Goal: Information Seeking & Learning: Learn about a topic

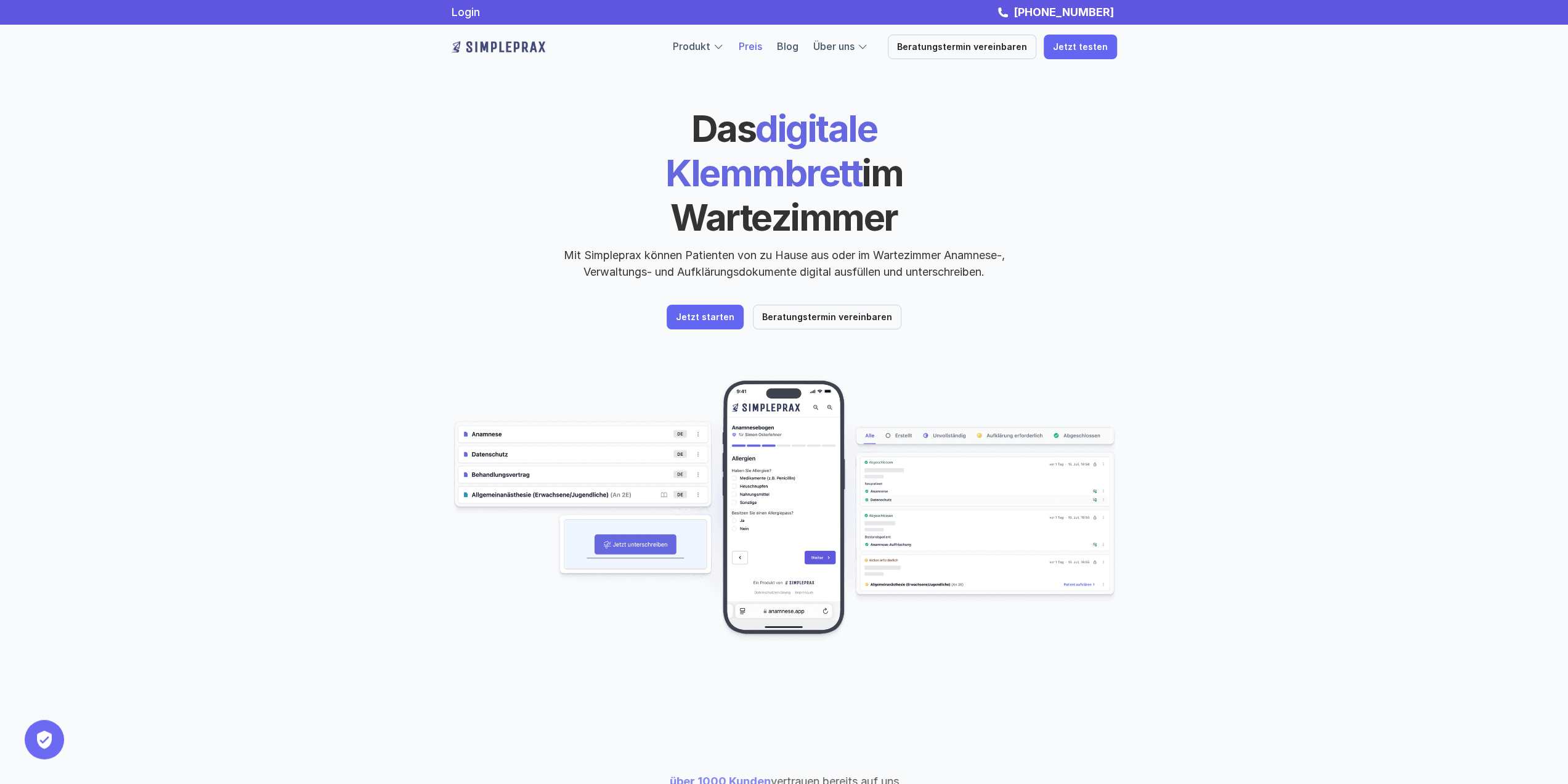
click at [757, 48] on link "Preis" at bounding box center [751, 46] width 23 height 12
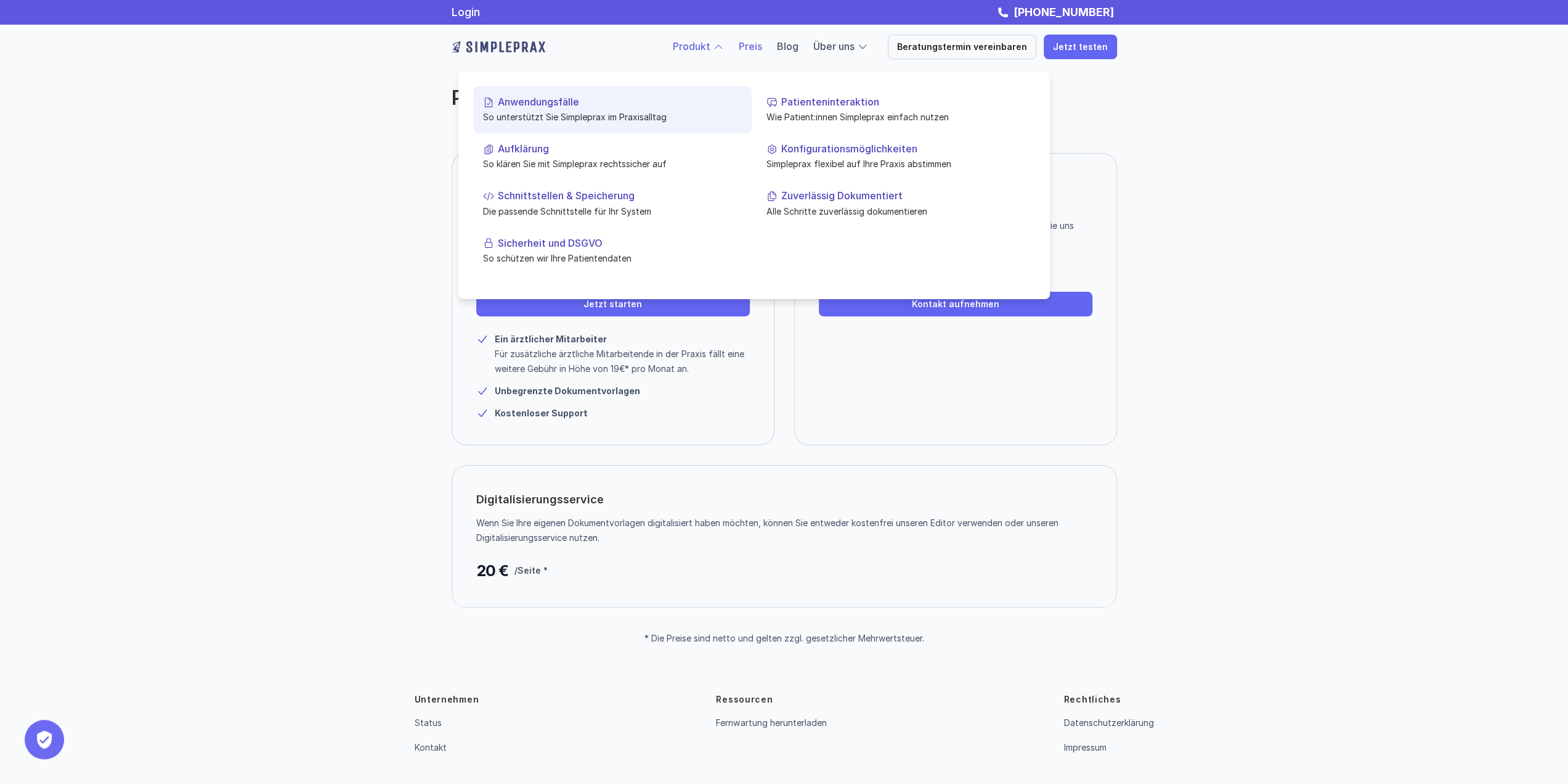
click at [567, 99] on p "Anwendungsfälle" at bounding box center [620, 102] width 244 height 12
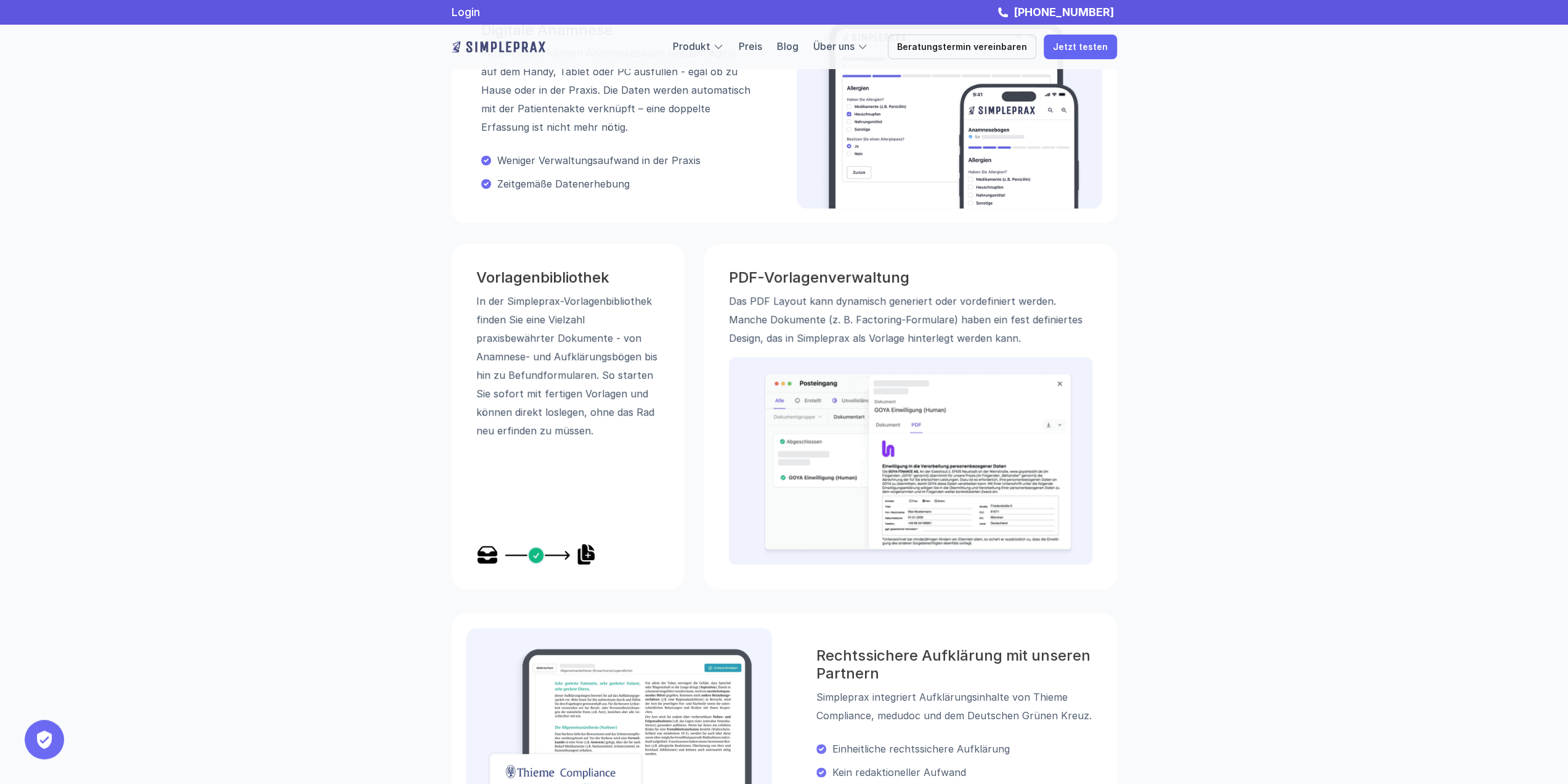
scroll to position [370, 0]
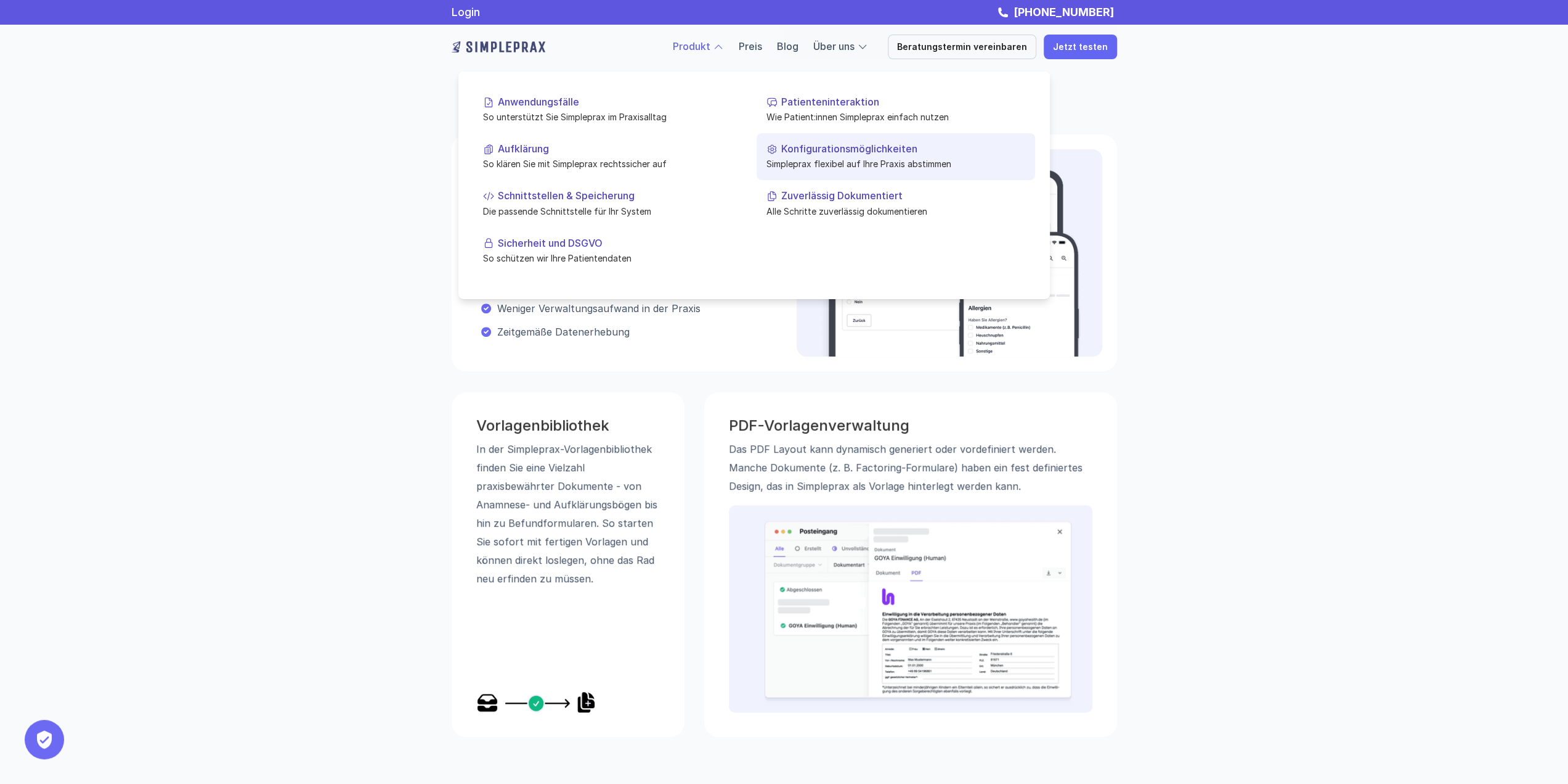
click at [808, 153] on p "Konfigurationsmöglichkeiten" at bounding box center [903, 149] width 244 height 12
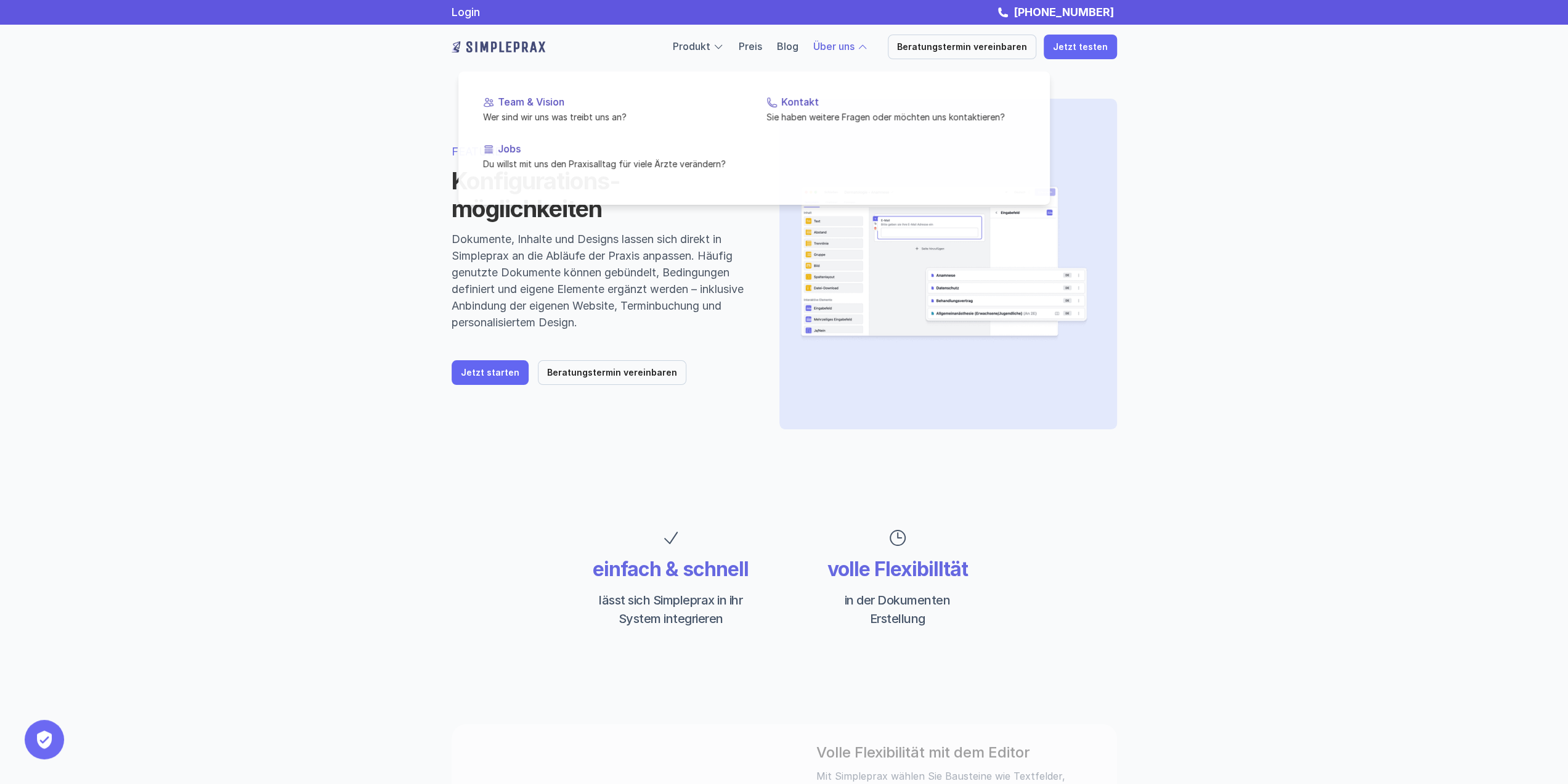
click at [848, 48] on link "Über uns" at bounding box center [834, 46] width 42 height 12
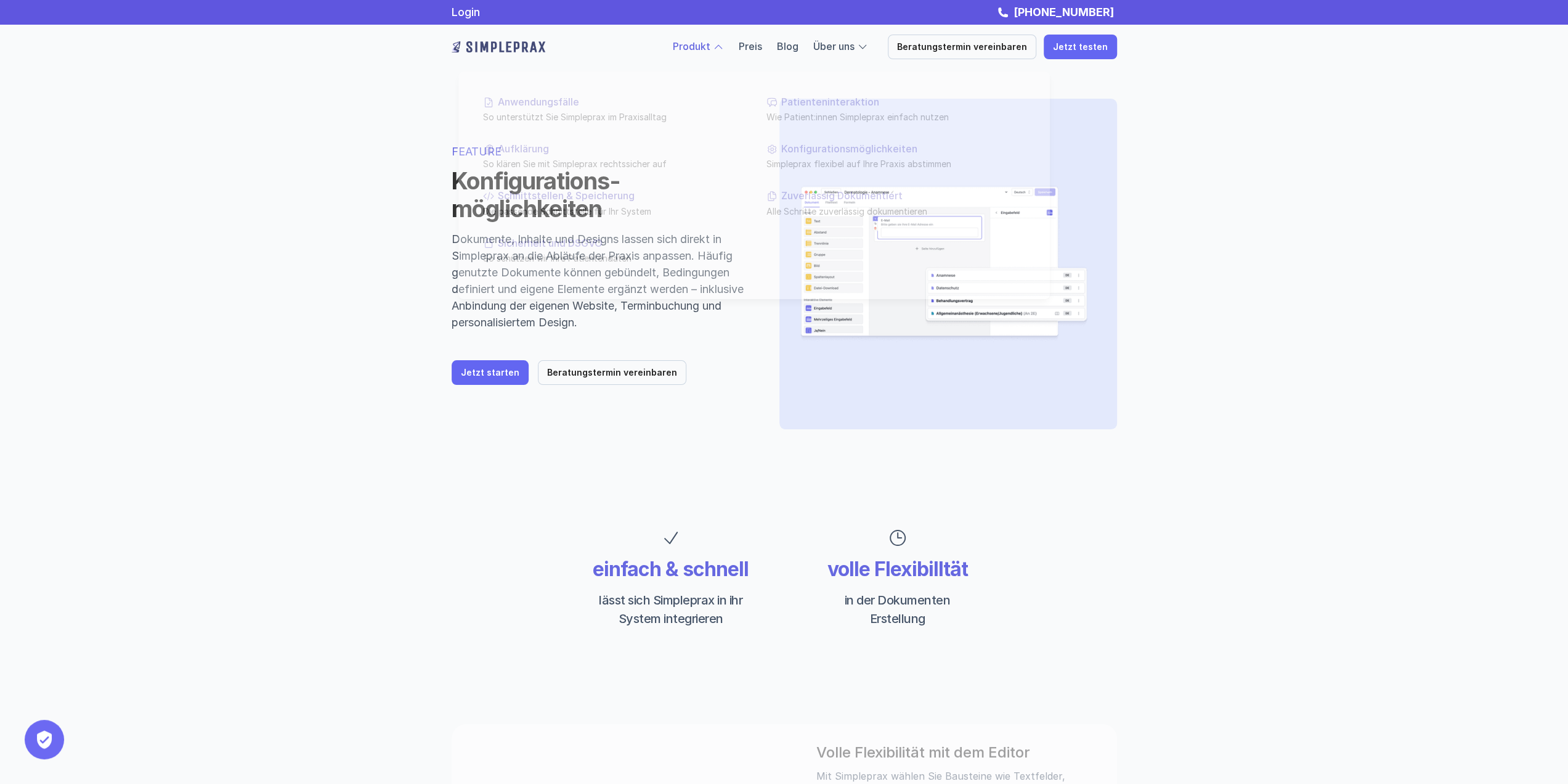
click at [724, 44] on div at bounding box center [718, 47] width 11 height 11
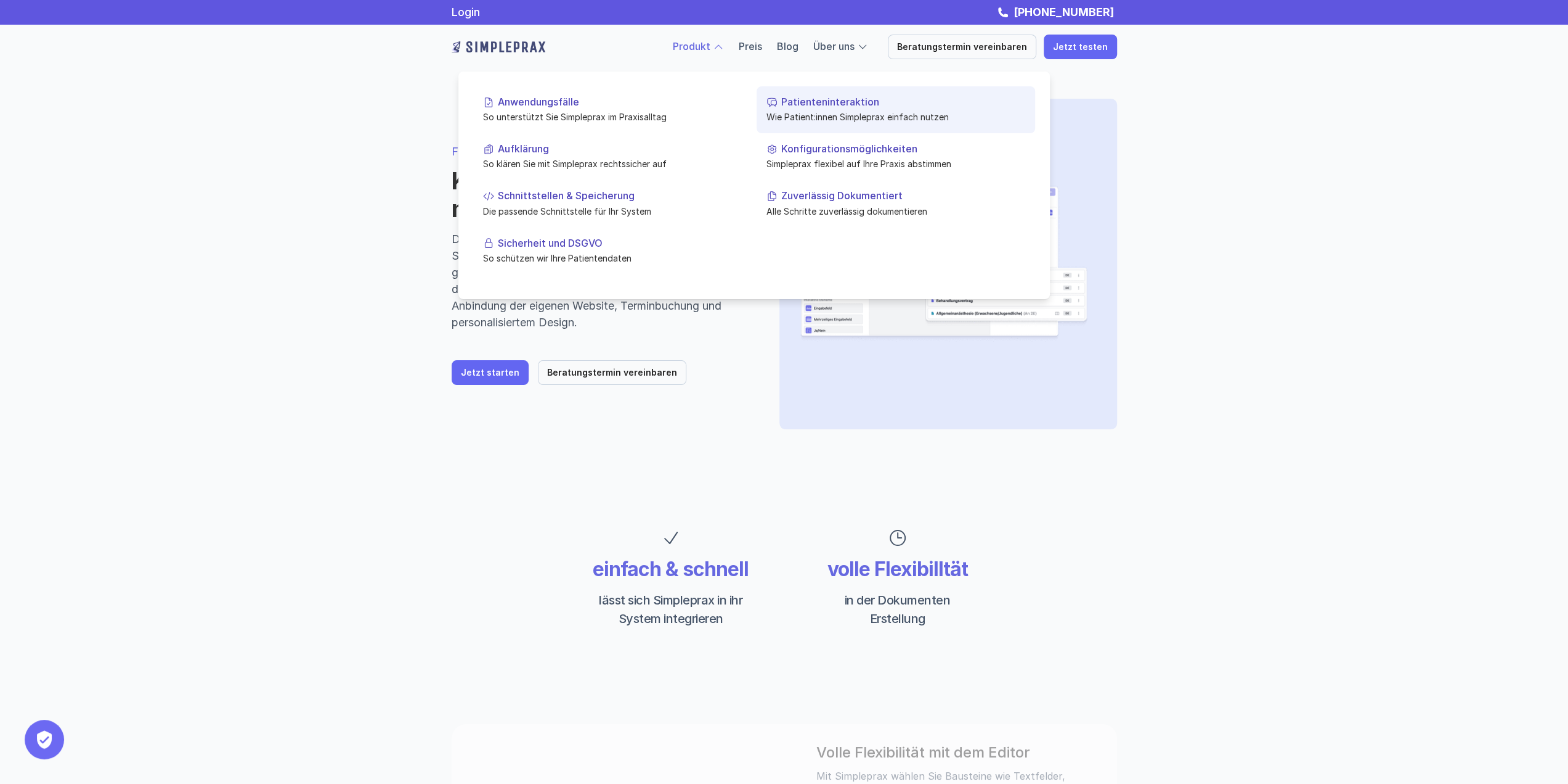
click at [928, 103] on p "Patienteninteraktion" at bounding box center [903, 102] width 244 height 12
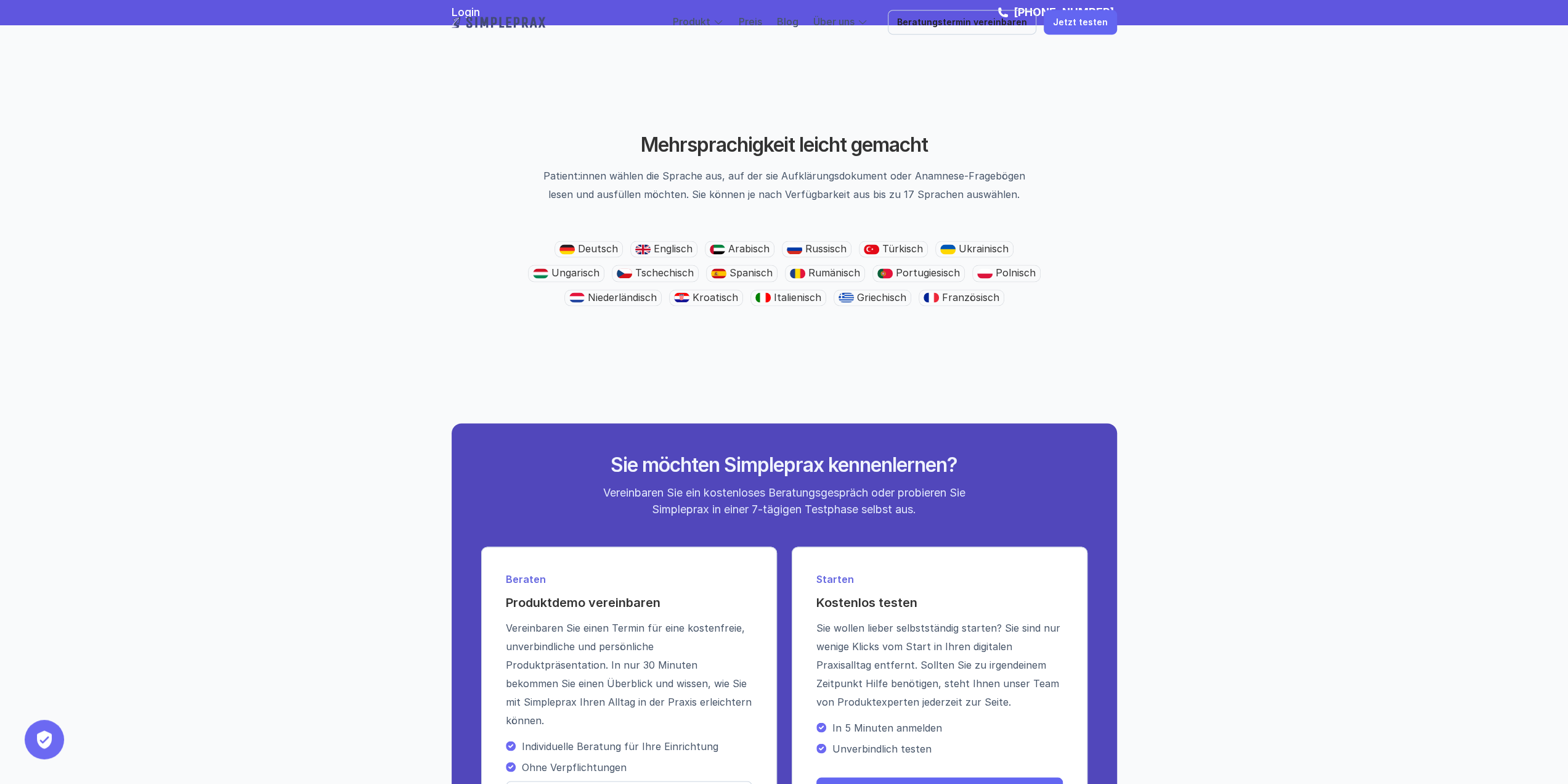
scroll to position [1788, 0]
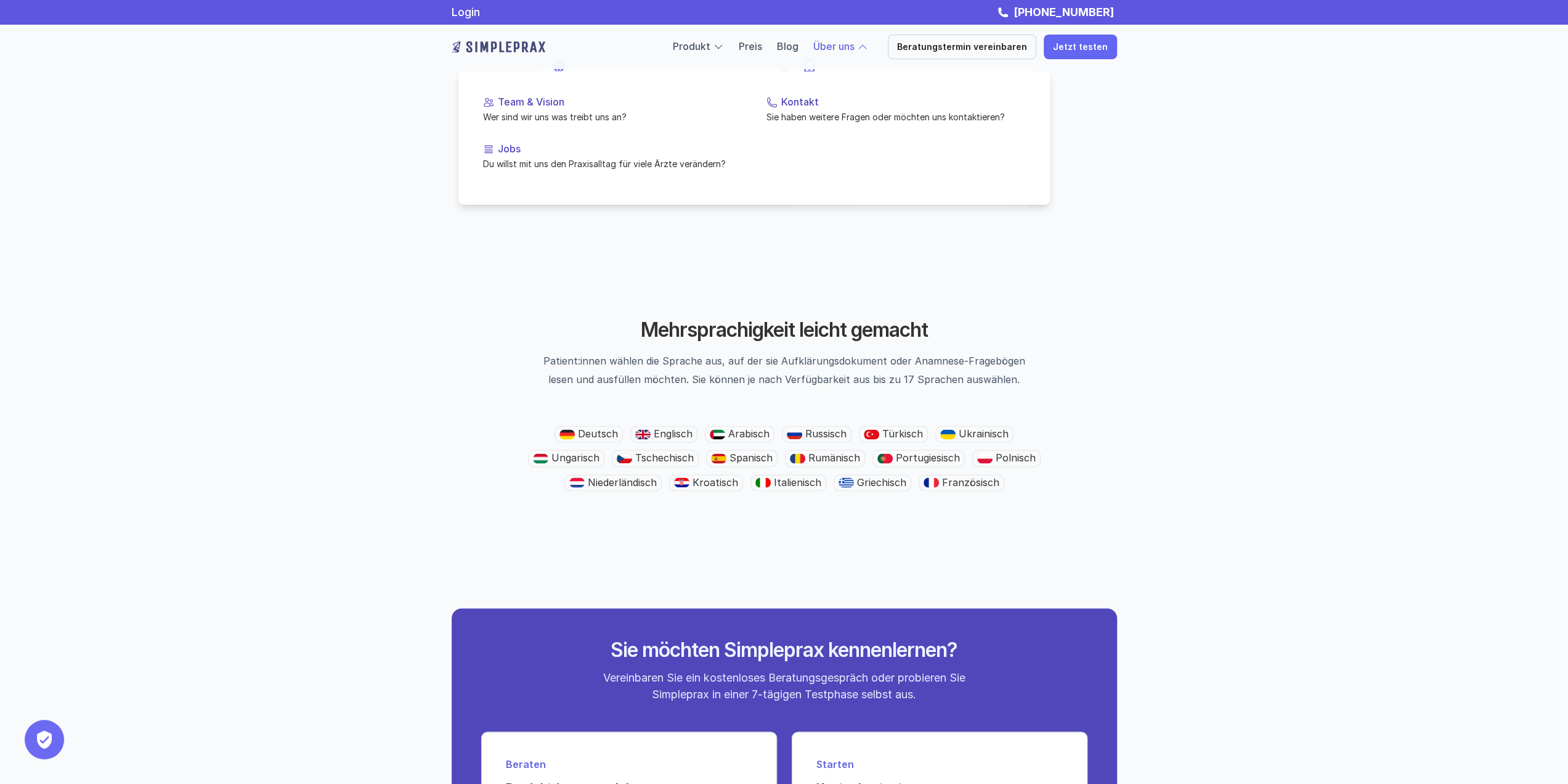
click at [851, 52] on div at bounding box center [754, 121] width 592 height 166
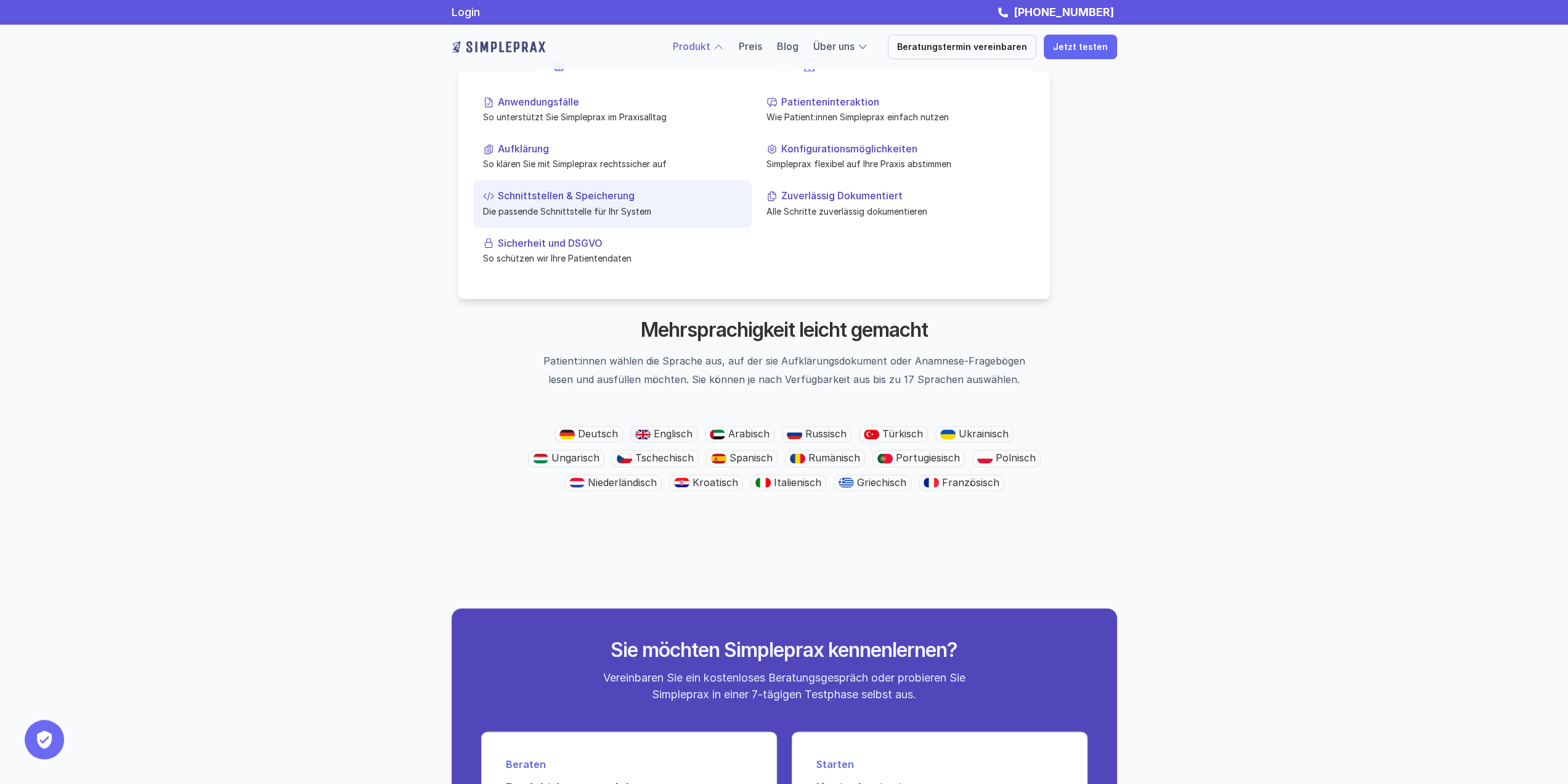
click at [592, 197] on p "Schnittstellen & Speicherung" at bounding box center [620, 196] width 244 height 12
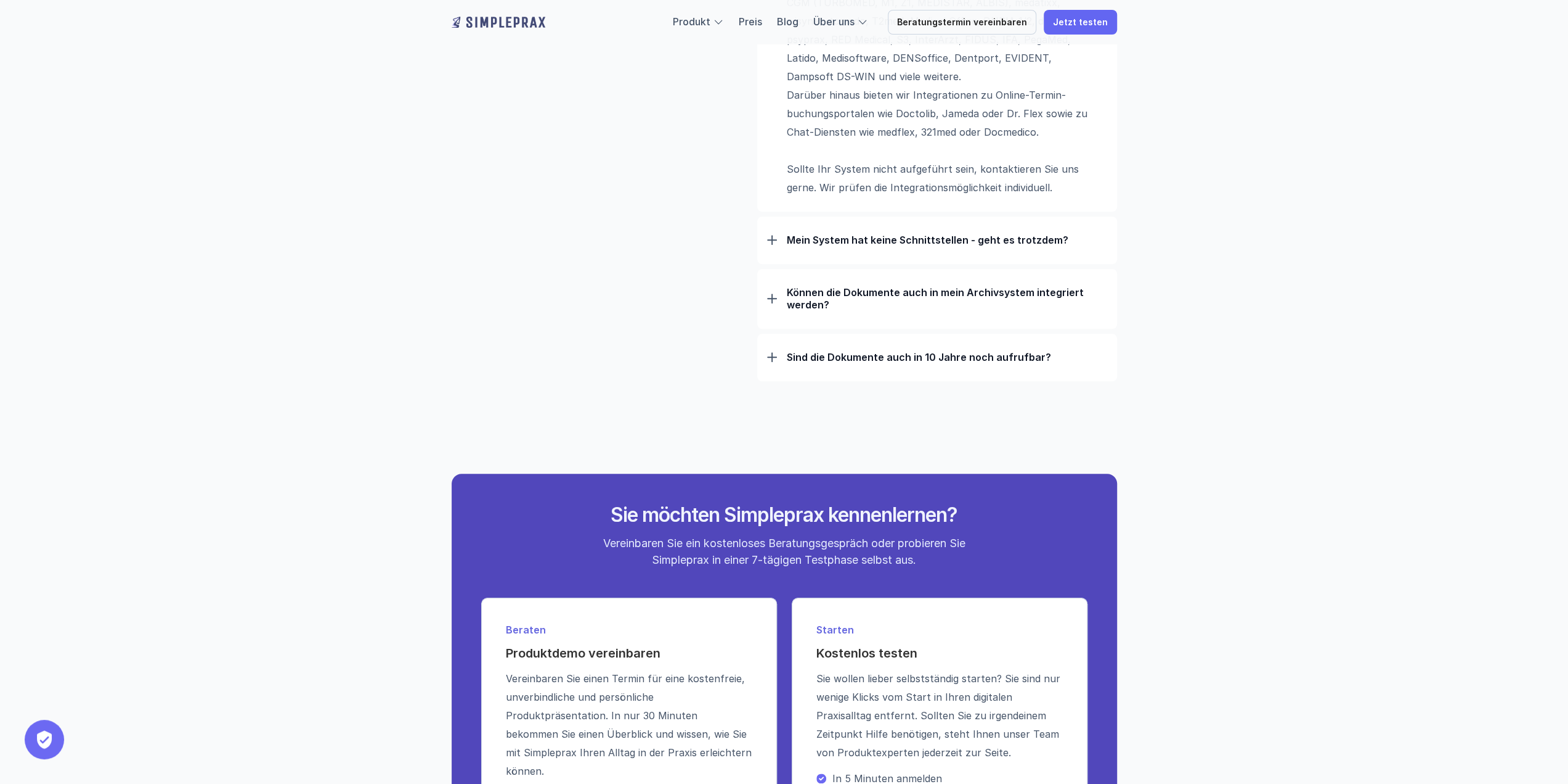
scroll to position [1110, 0]
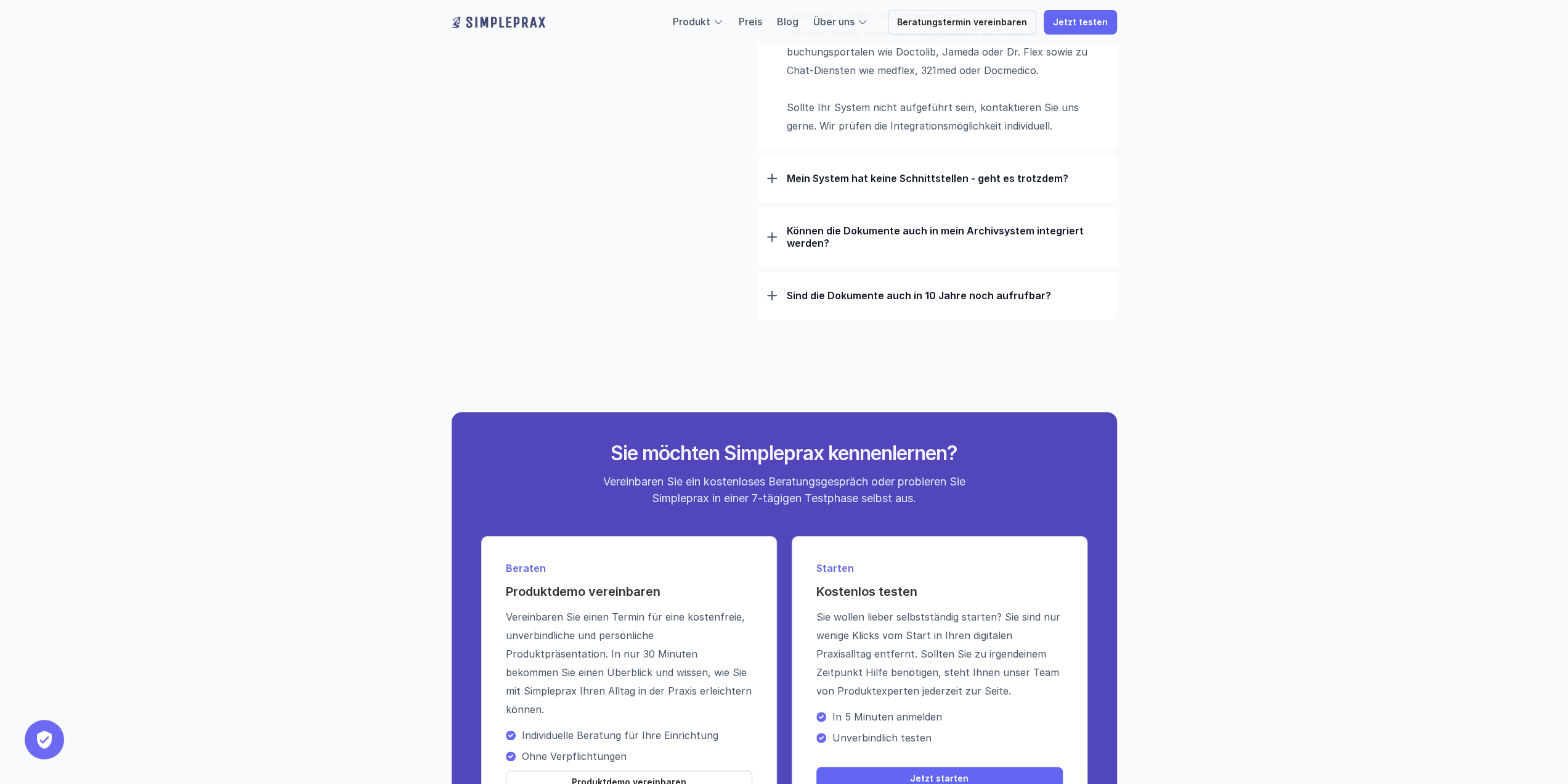
click at [774, 297] on div at bounding box center [772, 295] width 10 height 10
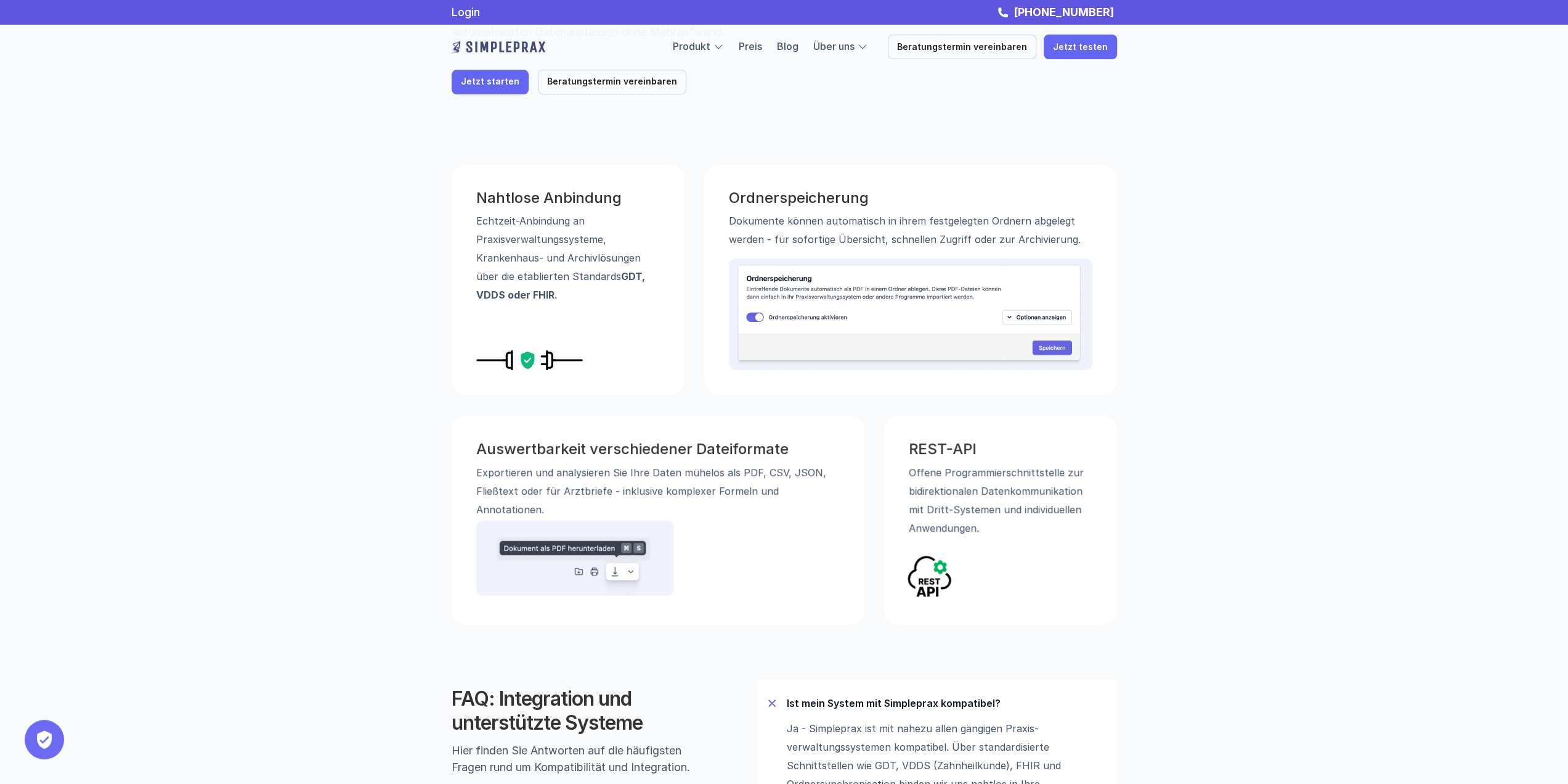
scroll to position [0, 0]
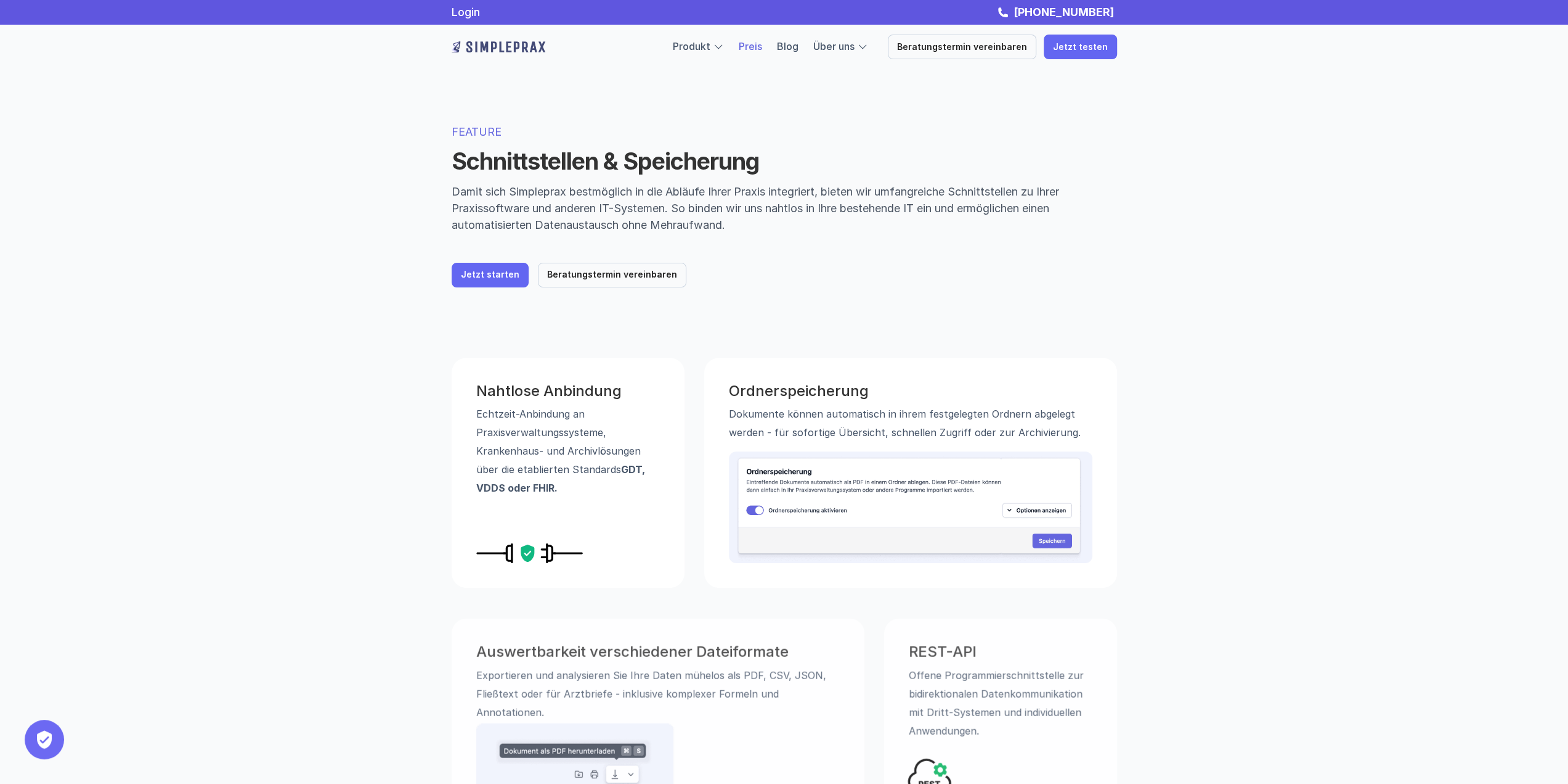
click at [761, 48] on link "Preis" at bounding box center [751, 46] width 23 height 12
